Goal: Manage account settings

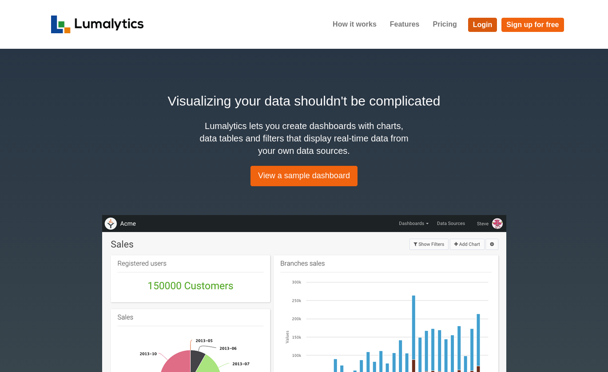
click at [486, 18] on link "Login" at bounding box center [482, 25] width 29 height 14
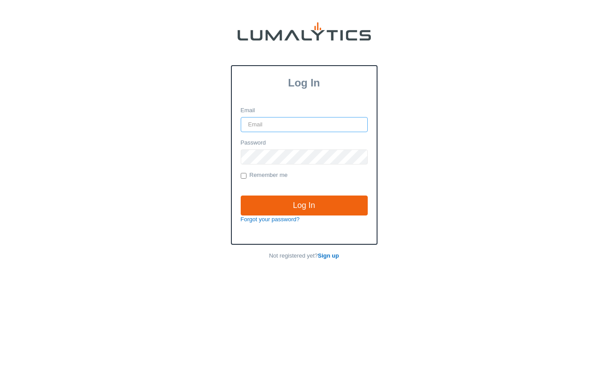
type input "rens@lumalytics.com"
click at [304, 205] on input "Log In" at bounding box center [304, 206] width 127 height 20
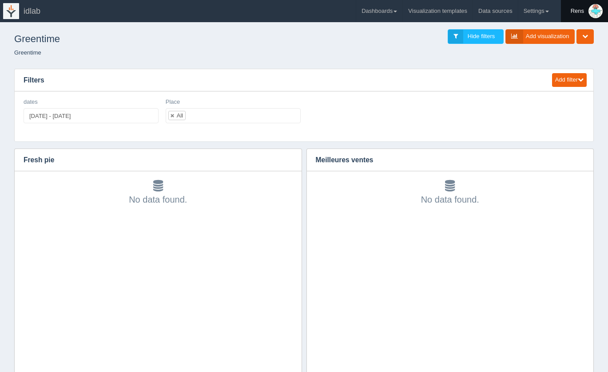
click at [576, 10] on div "Rens" at bounding box center [576, 11] width 13 height 18
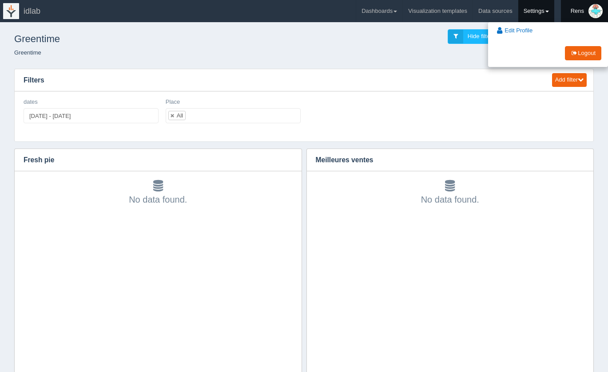
click at [539, 13] on link "Settings" at bounding box center [536, 11] width 36 height 22
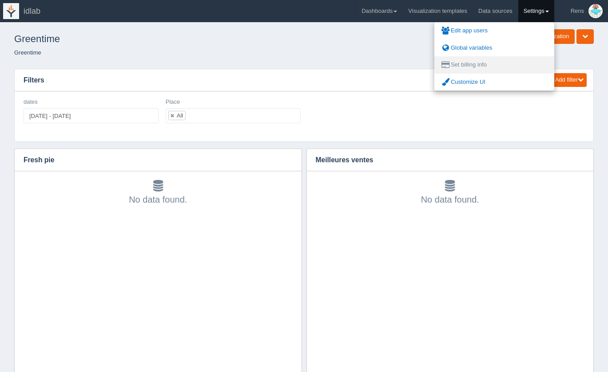
click at [486, 58] on link "Set billing info" at bounding box center [494, 64] width 120 height 17
